Goal: Communication & Community: Answer question/provide support

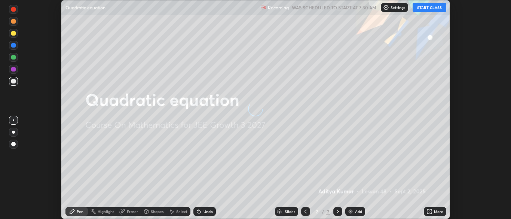
scroll to position [219, 510]
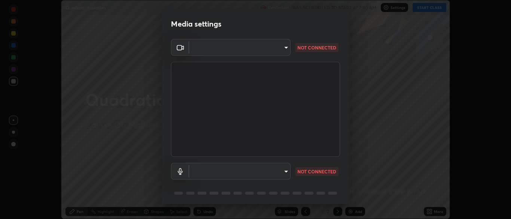
click at [209, 173] on body "Erase all Quadratic equation Recording WAS SCHEDULED TO START AT 7:30 AM Settin…" at bounding box center [255, 109] width 511 height 219
type input "eef005b29527826e5af247d4a6d9d1f78053638684425d14c19361716cd17942"
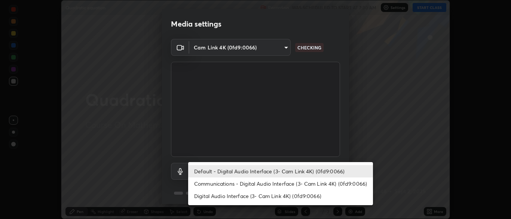
click at [206, 183] on li "Communications - Digital Audio Interface (3- Cam Link 4K) (0fd9:0066)" at bounding box center [280, 183] width 185 height 12
type input "communications"
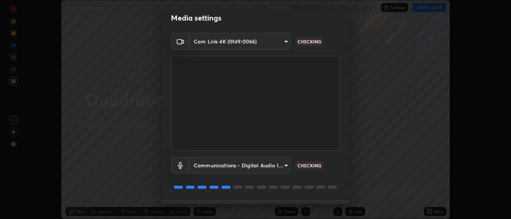
scroll to position [27, 0]
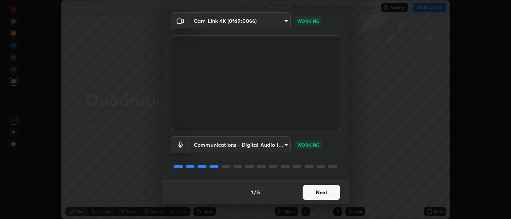
click at [313, 194] on button "Next" at bounding box center [320, 192] width 37 height 15
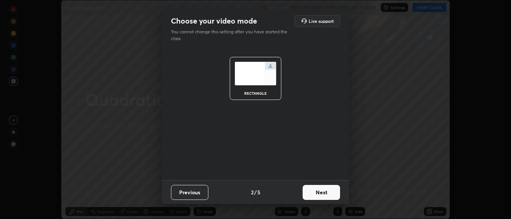
click at [314, 193] on button "Next" at bounding box center [320, 192] width 37 height 15
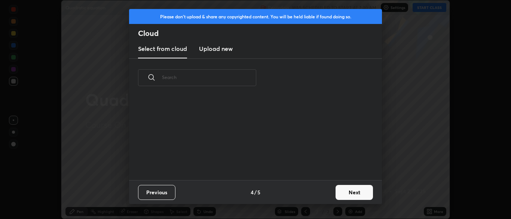
click at [340, 193] on button "Next" at bounding box center [353, 192] width 37 height 15
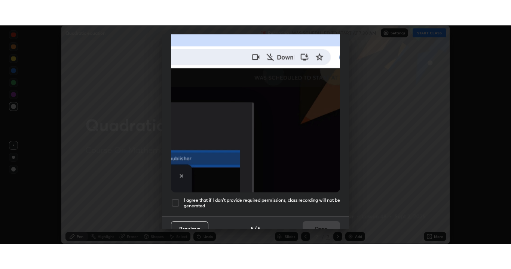
scroll to position [179, 0]
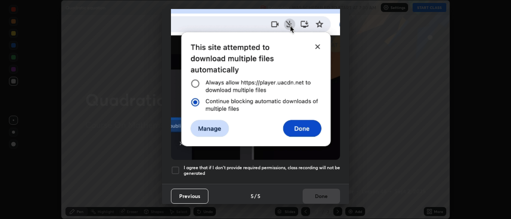
click at [176, 168] on div at bounding box center [175, 170] width 9 height 9
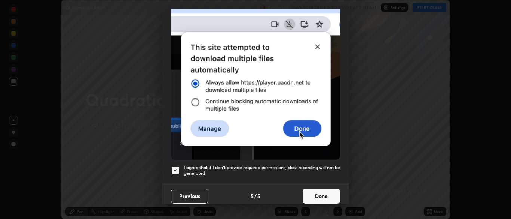
click at [327, 191] on button "Done" at bounding box center [320, 195] width 37 height 15
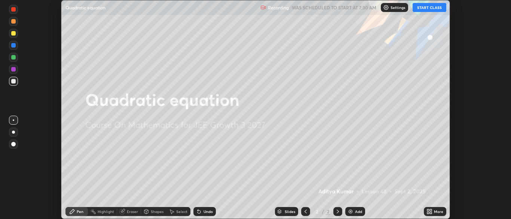
click at [429, 9] on button "START CLASS" at bounding box center [429, 7] width 34 height 9
click at [428, 210] on icon at bounding box center [428, 210] width 2 height 2
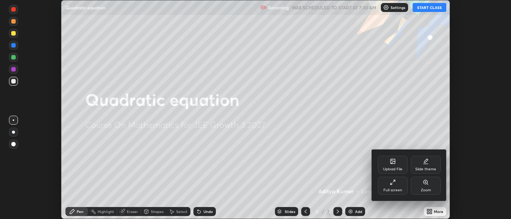
click at [399, 186] on div "Full screen" at bounding box center [393, 185] width 30 height 18
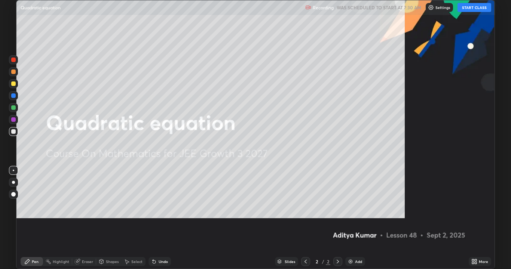
scroll to position [269, 511]
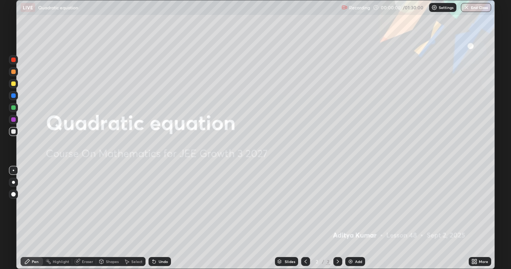
click at [353, 218] on div "Add" at bounding box center [355, 261] width 20 height 9
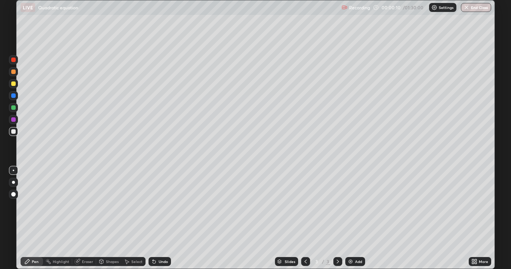
click at [12, 124] on div at bounding box center [13, 120] width 9 height 12
click at [14, 109] on div at bounding box center [13, 107] width 4 height 4
click at [14, 121] on div at bounding box center [13, 119] width 4 height 4
click at [10, 133] on div at bounding box center [13, 131] width 9 height 9
click at [348, 218] on img at bounding box center [350, 262] width 6 height 6
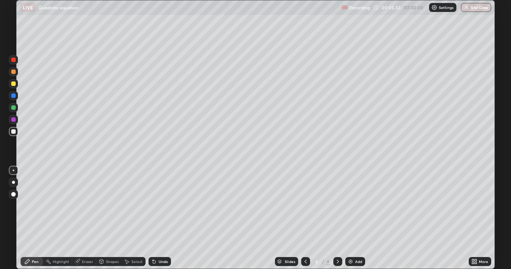
click at [14, 98] on div at bounding box center [13, 95] width 9 height 9
click at [16, 64] on div at bounding box center [13, 60] width 9 height 12
click at [155, 218] on div "Undo" at bounding box center [159, 261] width 22 height 9
click at [15, 111] on div at bounding box center [13, 107] width 9 height 9
click at [12, 61] on div at bounding box center [13, 60] width 4 height 4
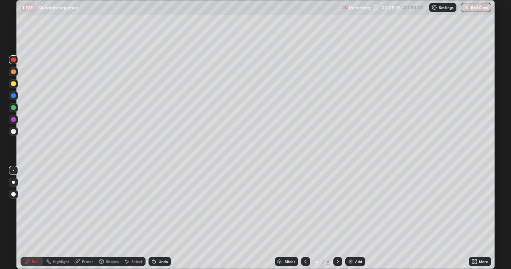
click at [13, 84] on div at bounding box center [13, 83] width 4 height 4
click at [11, 131] on div at bounding box center [13, 131] width 4 height 4
click at [11, 121] on div at bounding box center [13, 119] width 4 height 4
click at [13, 61] on div at bounding box center [13, 60] width 4 height 4
click at [350, 218] on img at bounding box center [350, 262] width 6 height 6
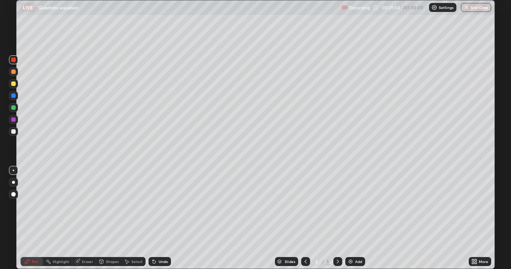
click at [13, 98] on div at bounding box center [13, 95] width 9 height 9
click at [13, 123] on div at bounding box center [13, 119] width 9 height 9
click at [12, 134] on div at bounding box center [13, 131] width 9 height 9
click at [13, 122] on div at bounding box center [13, 119] width 9 height 9
click at [151, 218] on icon at bounding box center [154, 262] width 6 height 6
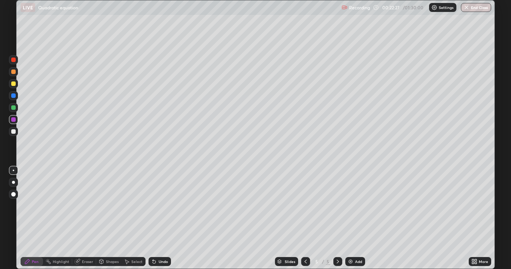
click at [151, 218] on icon at bounding box center [154, 262] width 6 height 6
click at [14, 108] on div at bounding box center [13, 107] width 4 height 4
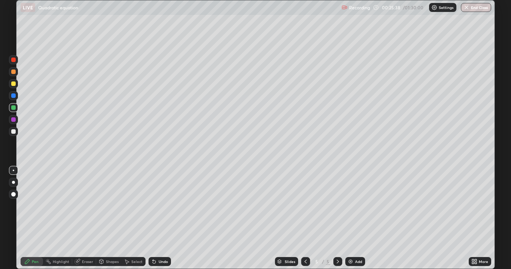
click at [153, 218] on icon at bounding box center [154, 262] width 3 height 3
click at [13, 119] on div at bounding box center [13, 119] width 4 height 4
click at [350, 218] on img at bounding box center [350, 262] width 6 height 6
click at [13, 85] on div at bounding box center [13, 83] width 4 height 4
click at [12, 123] on div at bounding box center [13, 119] width 9 height 9
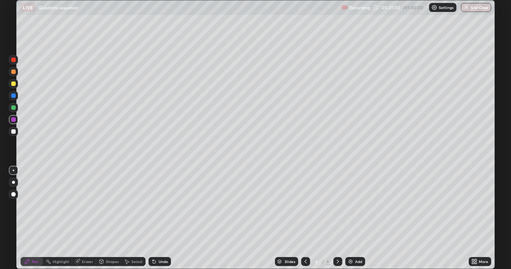
click at [13, 138] on div "Erase all" at bounding box center [13, 134] width 18 height 239
click at [14, 136] on div at bounding box center [13, 131] width 9 height 9
click at [13, 120] on div at bounding box center [13, 119] width 4 height 4
click at [12, 111] on div at bounding box center [13, 107] width 9 height 9
click at [349, 218] on img at bounding box center [350, 262] width 6 height 6
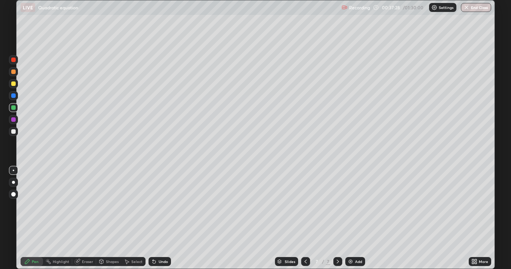
click at [15, 87] on div at bounding box center [13, 83] width 9 height 9
click at [15, 73] on div at bounding box center [13, 71] width 9 height 9
click at [15, 62] on div at bounding box center [13, 59] width 9 height 9
click at [348, 218] on div "Add" at bounding box center [355, 261] width 20 height 9
click at [10, 71] on div at bounding box center [13, 71] width 9 height 9
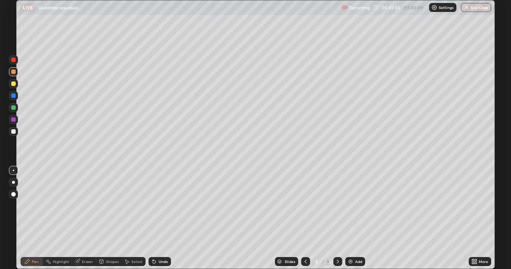
click at [13, 85] on div at bounding box center [13, 83] width 4 height 4
click at [15, 109] on div at bounding box center [13, 107] width 4 height 4
click at [13, 120] on div at bounding box center [13, 119] width 4 height 4
click at [10, 130] on div at bounding box center [13, 131] width 9 height 9
click at [13, 109] on div at bounding box center [13, 107] width 4 height 4
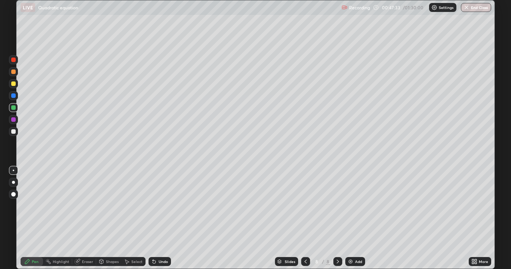
click at [79, 218] on icon at bounding box center [77, 262] width 6 height 6
click at [32, 218] on div "Pen" at bounding box center [32, 261] width 22 height 9
click at [10, 121] on div at bounding box center [13, 119] width 9 height 9
click at [78, 218] on icon at bounding box center [77, 261] width 5 height 5
click at [37, 218] on div "Pen" at bounding box center [35, 262] width 7 height 4
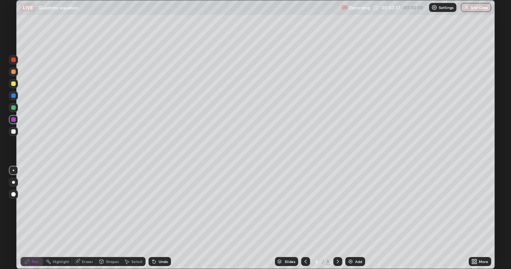
click at [89, 218] on div "Eraser" at bounding box center [84, 261] width 24 height 9
click at [33, 218] on div "Pen" at bounding box center [32, 261] width 22 height 9
click at [75, 218] on icon at bounding box center [77, 261] width 5 height 5
click at [16, 218] on icon at bounding box center [13, 236] width 6 height 6
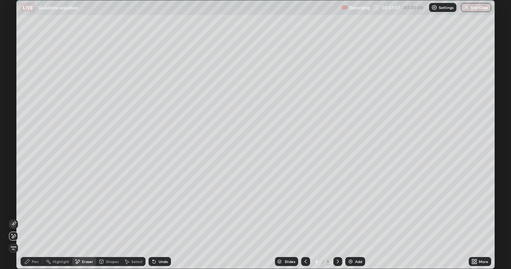
click at [29, 218] on icon at bounding box center [27, 261] width 4 height 4
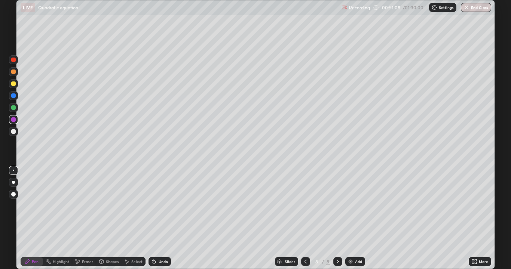
click at [12, 135] on div at bounding box center [13, 131] width 9 height 9
click at [349, 218] on img at bounding box center [350, 262] width 6 height 6
click at [12, 87] on div at bounding box center [13, 83] width 9 height 9
click at [10, 120] on div at bounding box center [13, 119] width 9 height 9
click at [13, 132] on div at bounding box center [13, 131] width 4 height 4
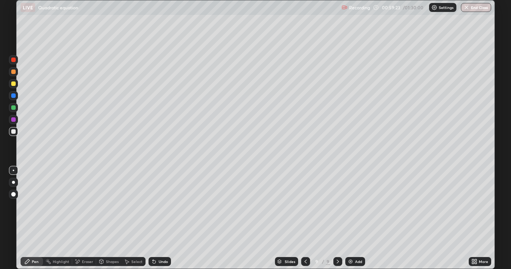
click at [348, 218] on img at bounding box center [350, 262] width 6 height 6
click at [15, 123] on div at bounding box center [13, 119] width 9 height 9
click at [10, 108] on div at bounding box center [13, 107] width 9 height 9
click at [305, 218] on icon at bounding box center [305, 262] width 6 height 6
click at [303, 218] on icon at bounding box center [305, 262] width 6 height 6
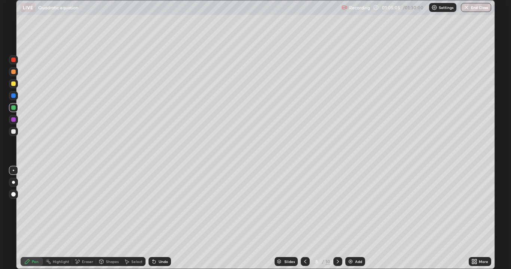
click at [338, 218] on icon at bounding box center [338, 262] width 6 height 6
click at [349, 218] on img at bounding box center [350, 262] width 6 height 6
click at [13, 100] on div at bounding box center [13, 95] width 9 height 9
click at [15, 110] on div at bounding box center [13, 107] width 9 height 9
click at [15, 134] on div at bounding box center [13, 131] width 9 height 9
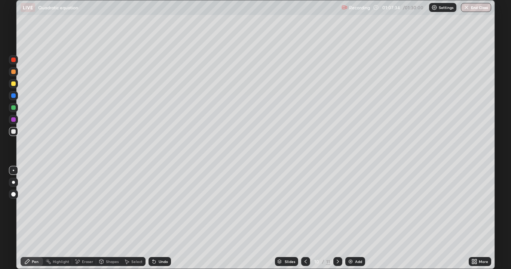
click at [12, 119] on div at bounding box center [13, 119] width 4 height 4
click at [349, 218] on img at bounding box center [350, 262] width 6 height 6
click at [12, 111] on div at bounding box center [13, 107] width 9 height 9
click at [14, 86] on div at bounding box center [13, 83] width 9 height 9
click at [355, 218] on div "Add" at bounding box center [358, 262] width 7 height 4
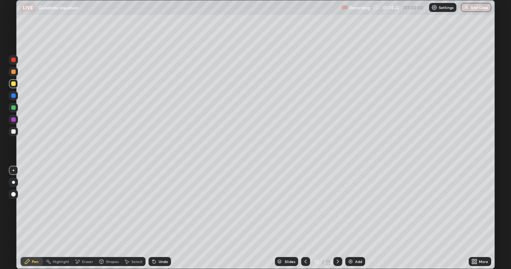
click at [305, 218] on icon at bounding box center [305, 262] width 6 height 6
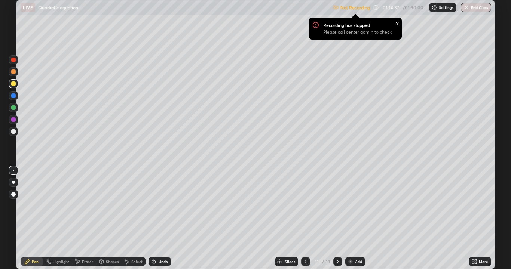
click at [396, 21] on div "x" at bounding box center [397, 23] width 3 height 8
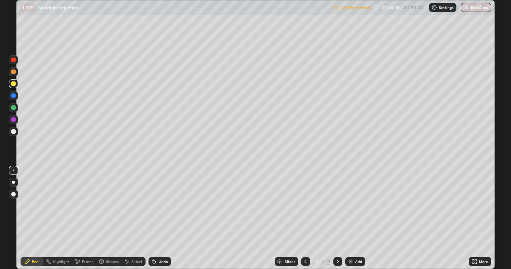
click at [433, 7] on img at bounding box center [434, 7] width 6 height 6
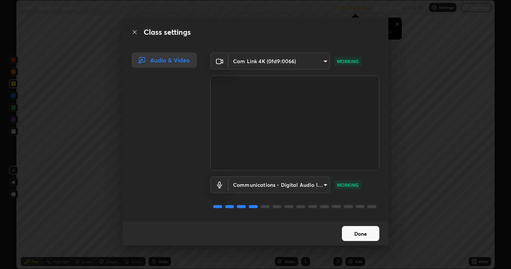
click at [363, 218] on button "Done" at bounding box center [360, 233] width 37 height 15
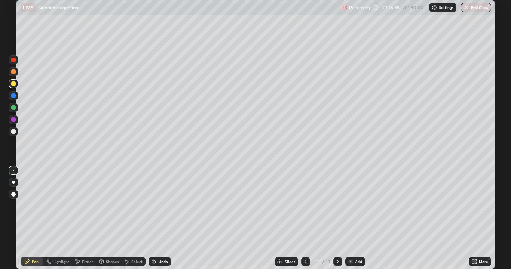
click at [337, 218] on icon at bounding box center [338, 262] width 6 height 6
click at [474, 11] on button "End Class" at bounding box center [476, 7] width 30 height 9
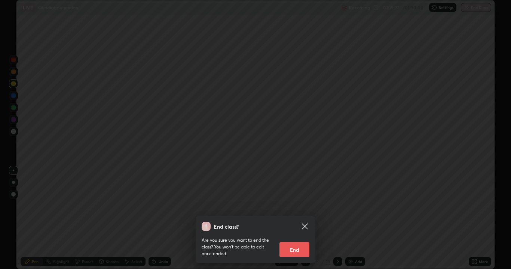
click at [296, 218] on button "End" at bounding box center [294, 249] width 30 height 15
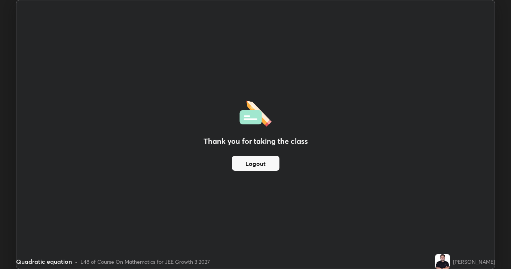
click at [247, 165] on button "Logout" at bounding box center [255, 163] width 47 height 15
